Goal: Transaction & Acquisition: Subscribe to service/newsletter

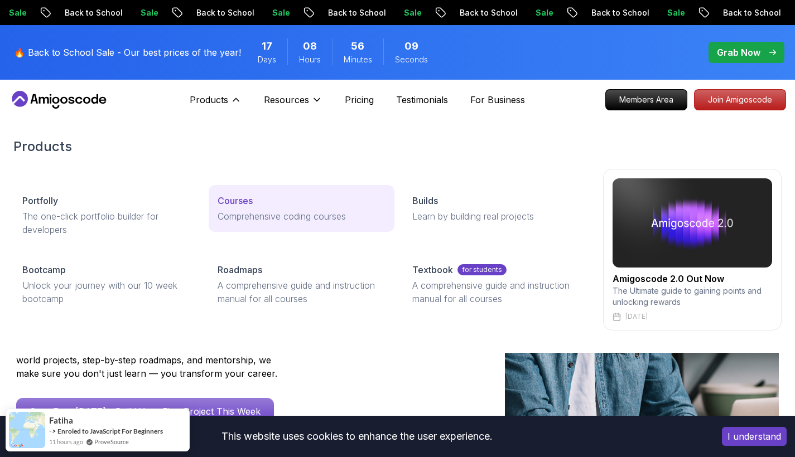
click at [233, 205] on p "Courses" at bounding box center [235, 200] width 35 height 13
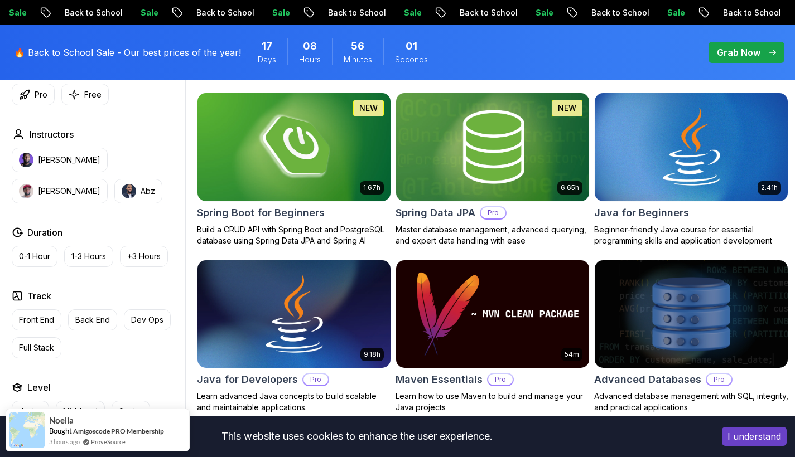
scroll to position [521, 0]
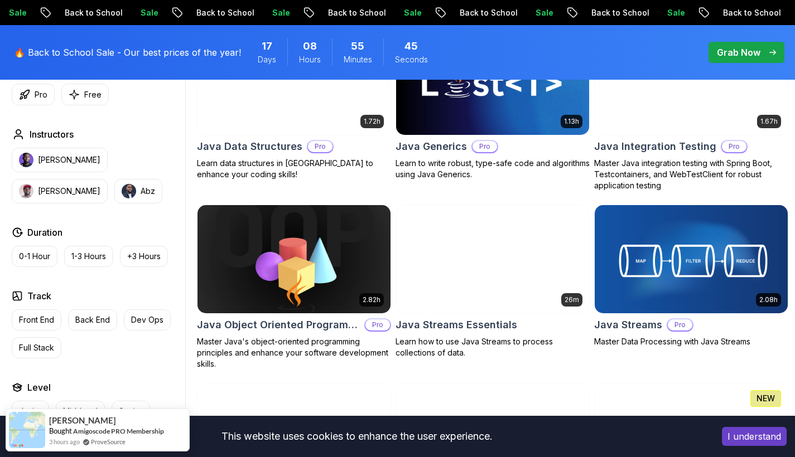
scroll to position [1631, 0]
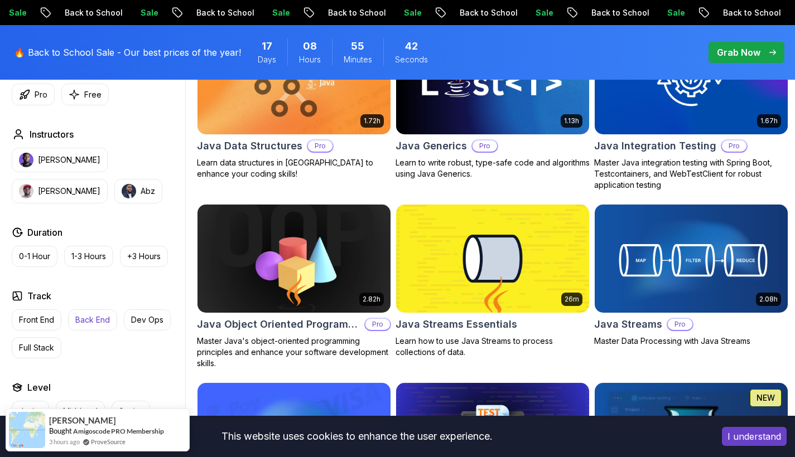
click at [93, 328] on button "Back End" at bounding box center [92, 320] width 49 height 21
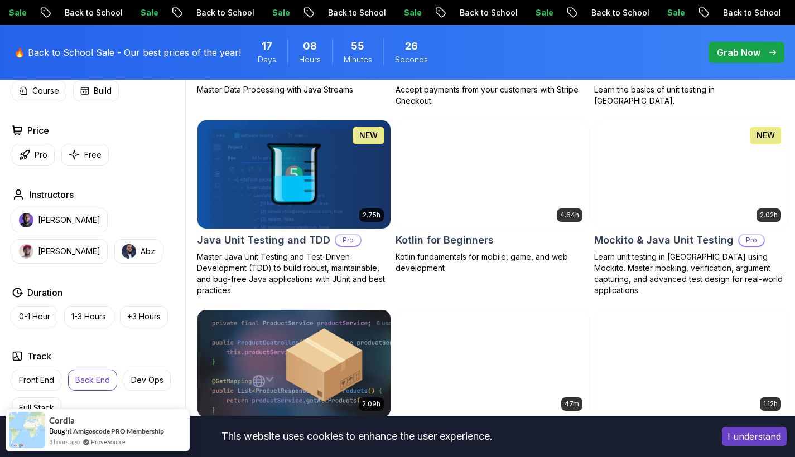
scroll to position [1196, 0]
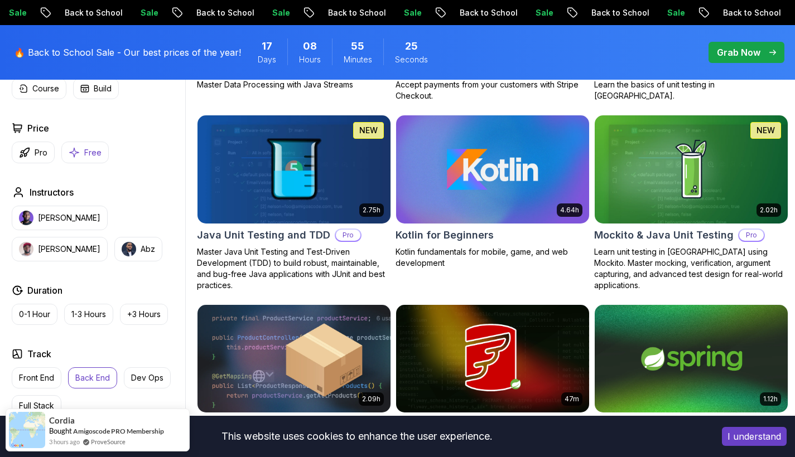
click at [93, 157] on p "Free" at bounding box center [92, 152] width 17 height 11
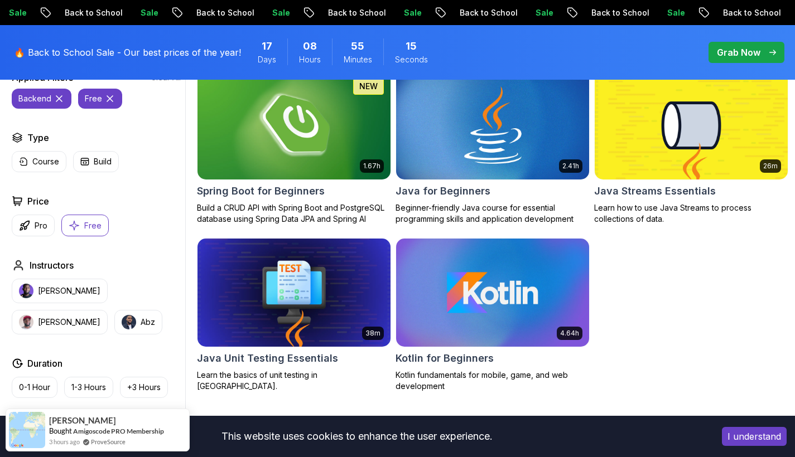
scroll to position [351, 0]
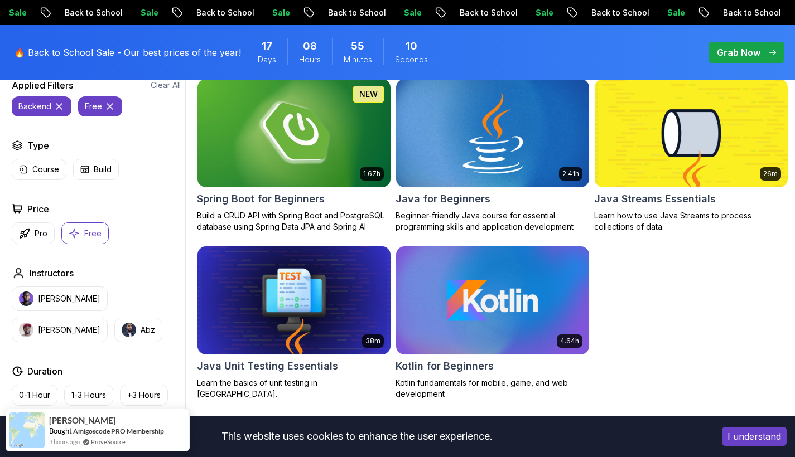
click at [491, 178] on img at bounding box center [492, 132] width 203 height 113
click at [21, 233] on icon "button" at bounding box center [24, 233] width 9 height 9
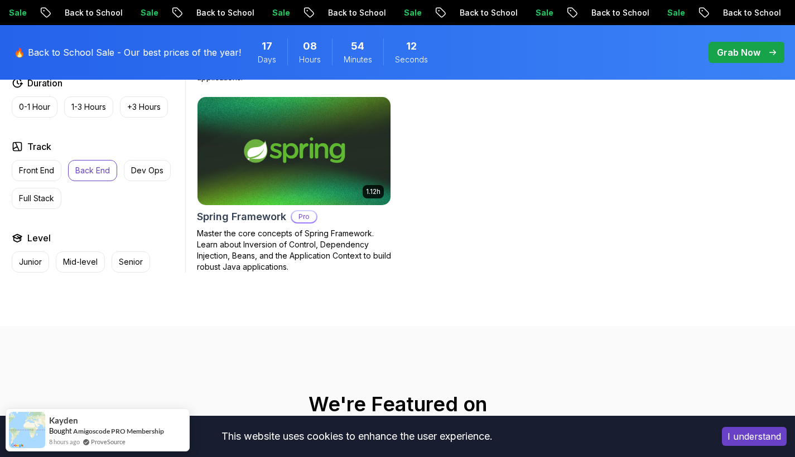
scroll to position [1131, 0]
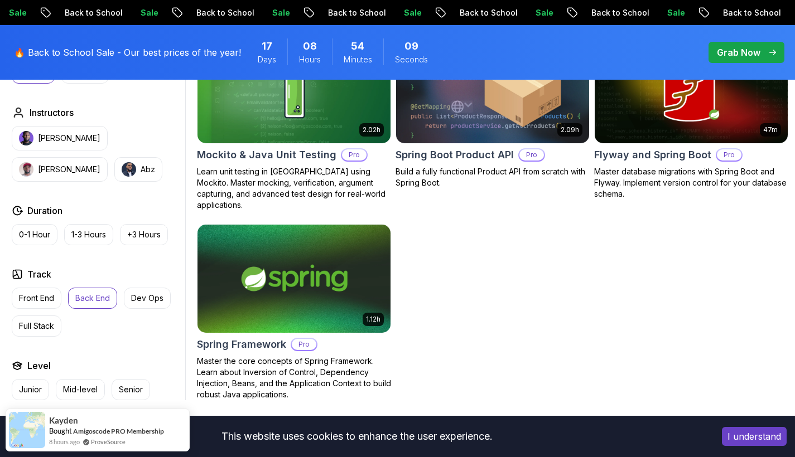
click at [271, 319] on img at bounding box center [293, 278] width 203 height 113
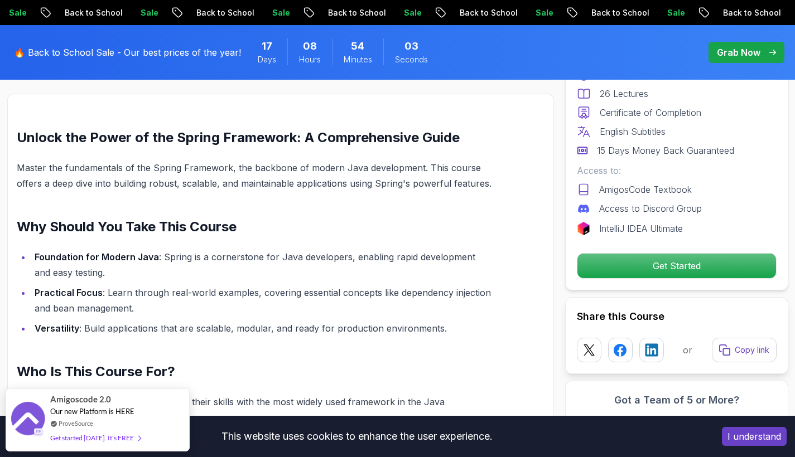
scroll to position [739, 0]
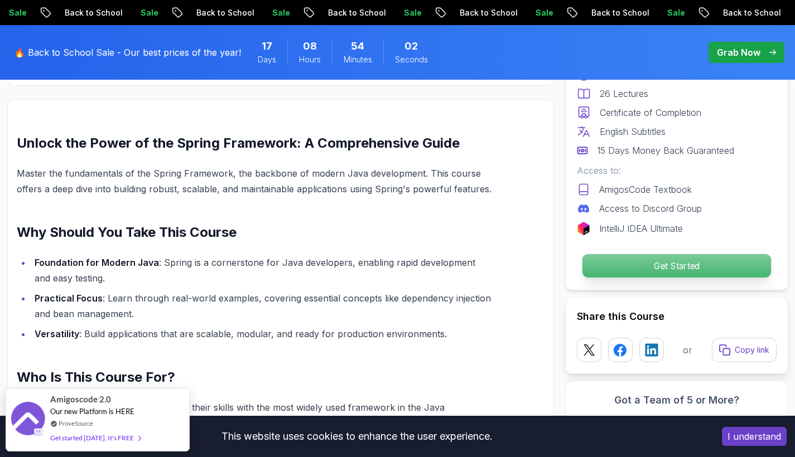
click at [706, 258] on p "Get Started" at bounding box center [676, 265] width 189 height 23
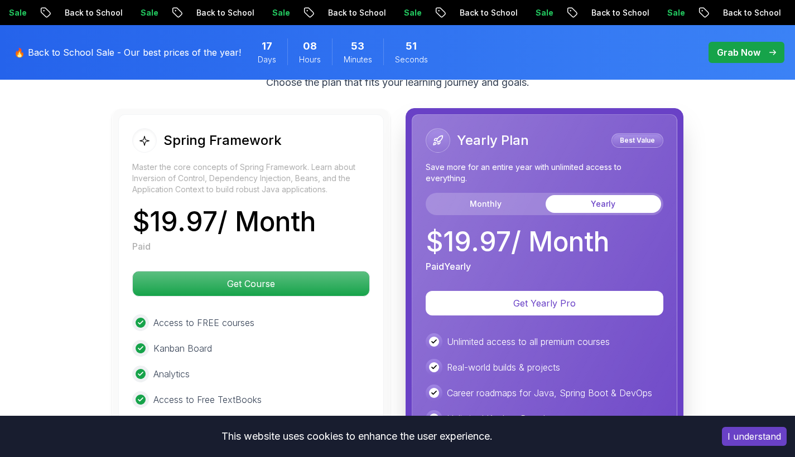
scroll to position [2010, 0]
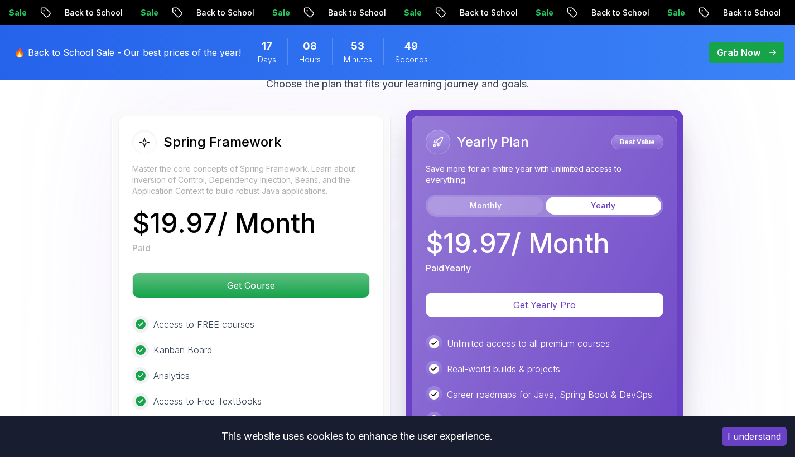
click at [509, 197] on button "Monthly" at bounding box center [485, 206] width 115 height 18
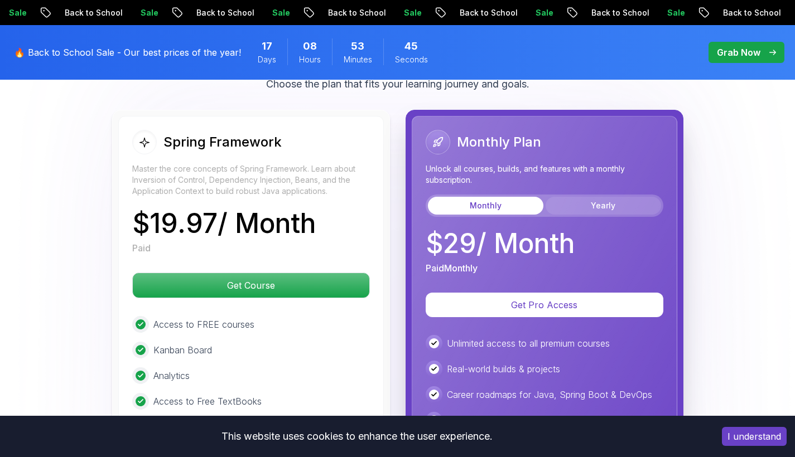
click at [575, 197] on button "Yearly" at bounding box center [603, 206] width 115 height 18
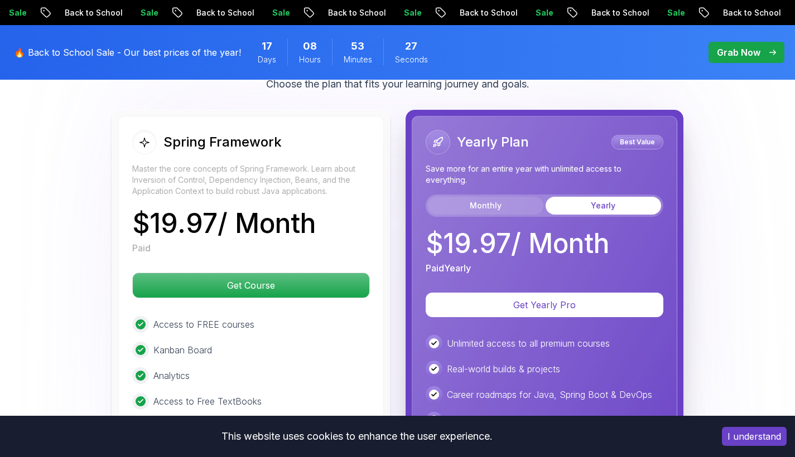
click at [478, 198] on button "Monthly" at bounding box center [485, 206] width 115 height 18
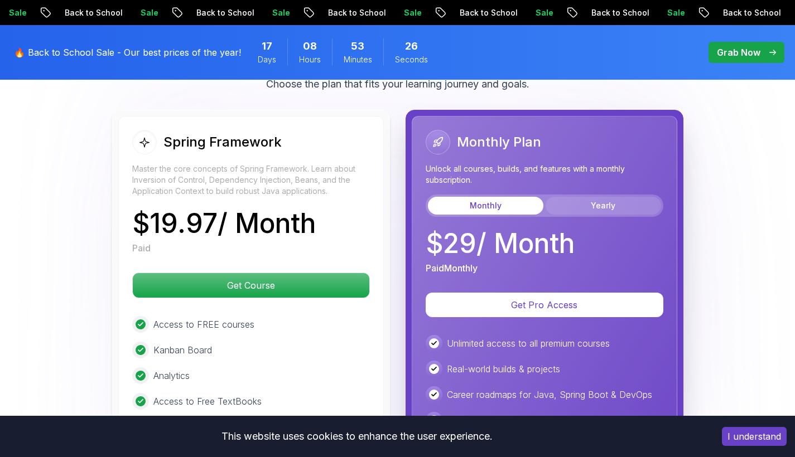
click at [585, 197] on button "Yearly" at bounding box center [603, 206] width 115 height 18
